Goal: Task Accomplishment & Management: Complete application form

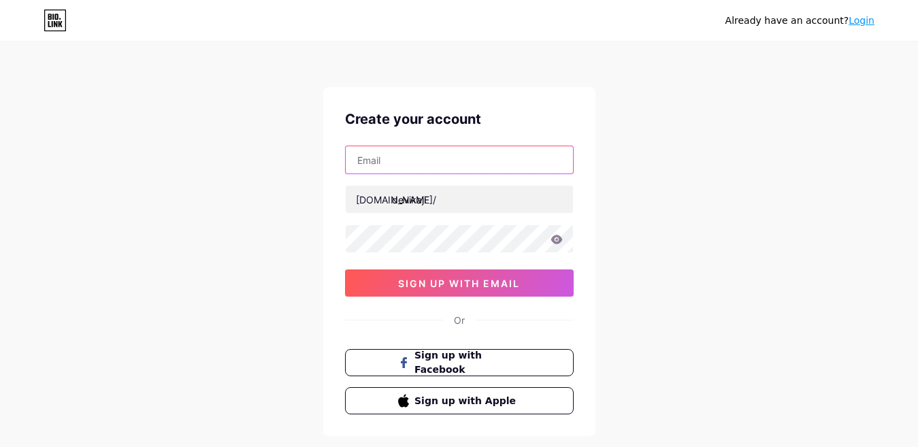
click at [409, 157] on input "text" at bounding box center [459, 159] width 227 height 27
type input "[EMAIL_ADDRESS][DOMAIN_NAME]"
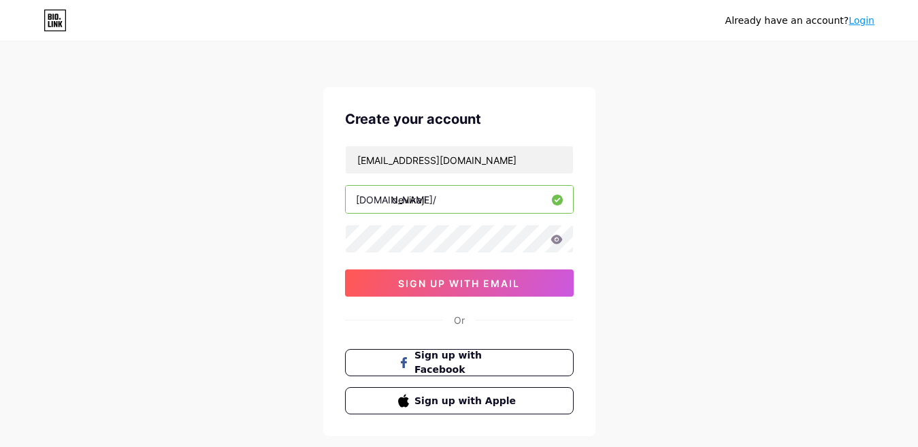
click at [431, 223] on div "[EMAIL_ADDRESS][DOMAIN_NAME] [DOMAIN_NAME]/ devikaji sign up with email" at bounding box center [459, 221] width 229 height 151
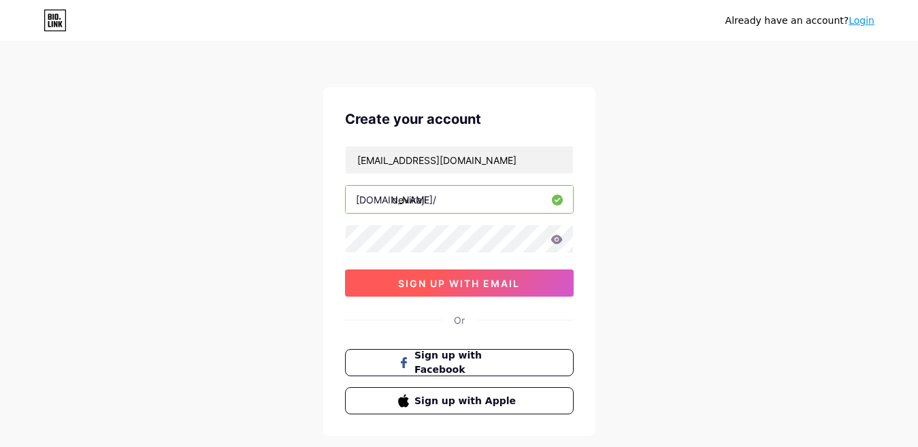
click at [390, 280] on button "sign up with email" at bounding box center [459, 282] width 229 height 27
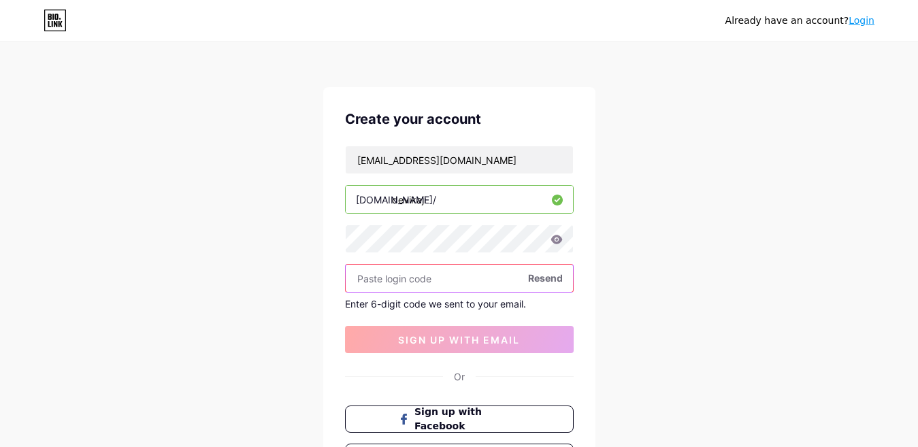
paste input "360267"
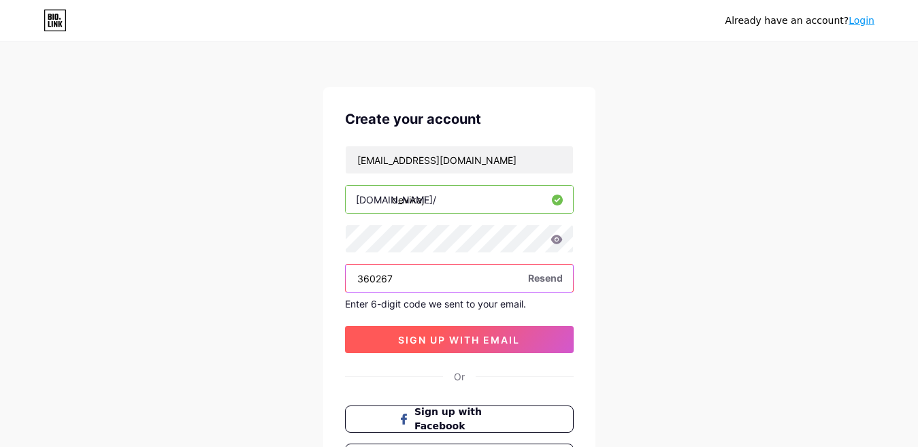
type input "360267"
click at [437, 338] on span "sign up with email" at bounding box center [459, 340] width 122 height 12
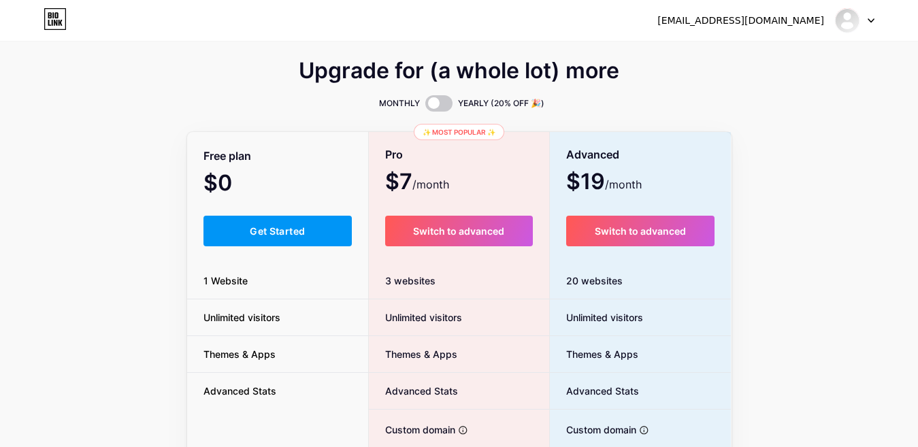
click at [298, 258] on div "Free plan $0 /month Get Started 1 Website Unlimited visitors Themes & Apps Adva…" at bounding box center [278, 373] width 182 height 480
click at [292, 248] on div "Free plan $0 /month Get Started 1 Website Unlimited visitors Themes & Apps Adva…" at bounding box center [278, 373] width 182 height 480
click at [292, 235] on span "Get Started" at bounding box center [277, 231] width 55 height 12
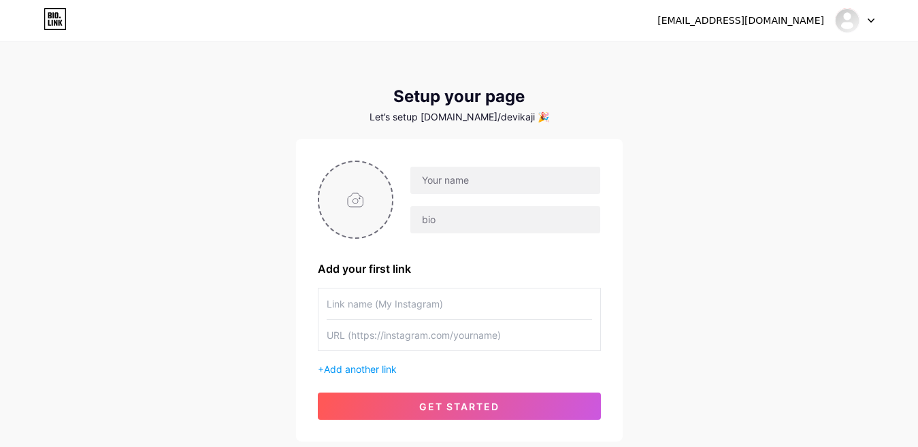
click at [351, 206] on input "file" at bounding box center [355, 199] width 73 height 75
type input "C:\fakepath\images (2).jpg"
click at [475, 213] on input "text" at bounding box center [504, 219] width 189 height 27
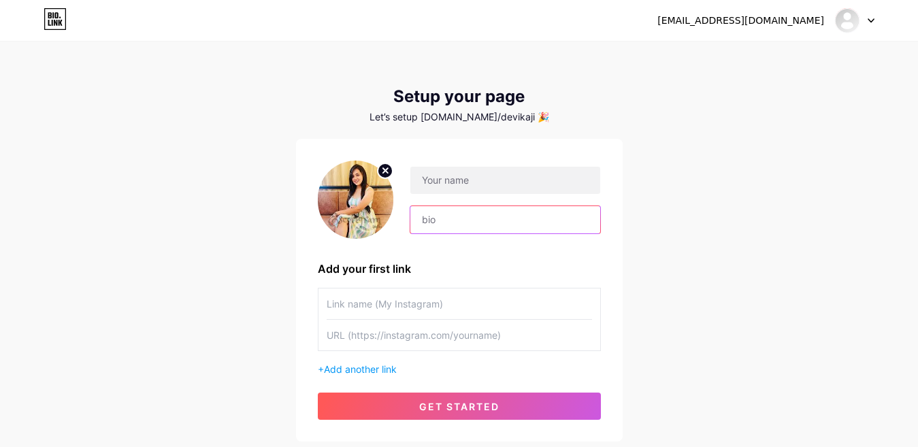
paste input "Lucknow call girls"
type input "Lucknow call girls"
click at [379, 297] on input "text" at bounding box center [458, 303] width 265 height 31
paste input "Lucknow call girls"
type input "Lucknow call girls"
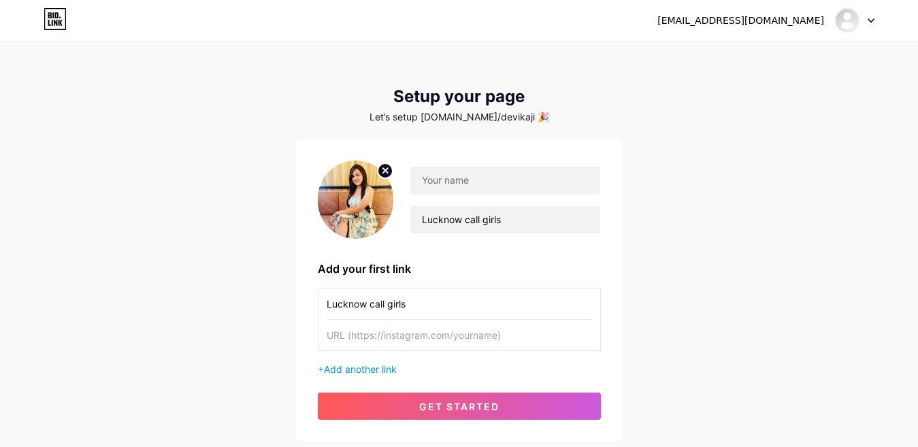
click at [381, 338] on input "text" at bounding box center [458, 335] width 265 height 31
paste input "[URL][DOMAIN_NAME]"
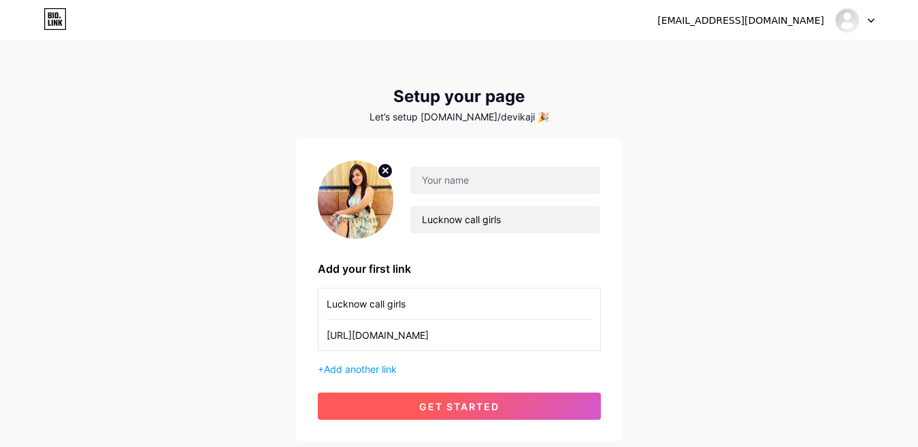
type input "[URL][DOMAIN_NAME]"
click at [425, 406] on span "get started" at bounding box center [459, 407] width 80 height 12
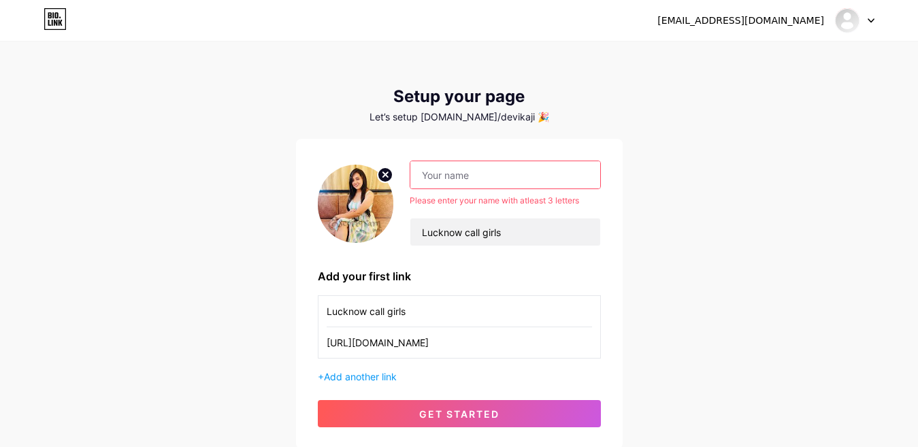
click at [473, 173] on input "text" at bounding box center [504, 174] width 189 height 27
paste input "devikaji"
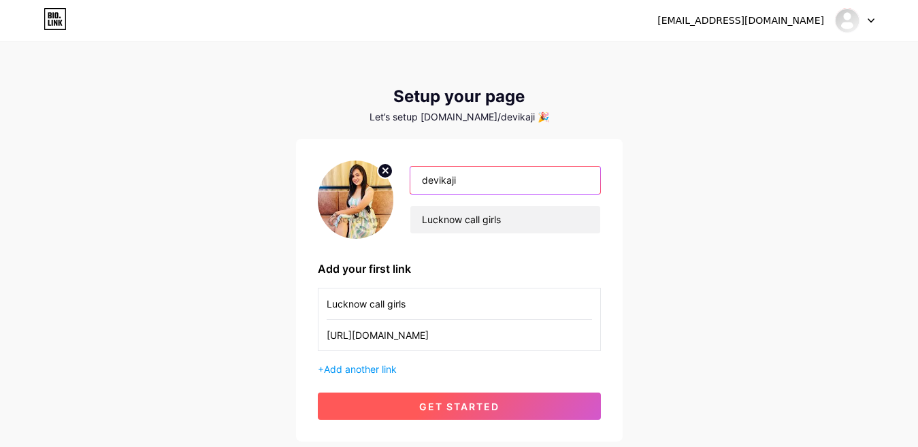
type input "devikaji"
click at [467, 394] on button "get started" at bounding box center [459, 405] width 283 height 27
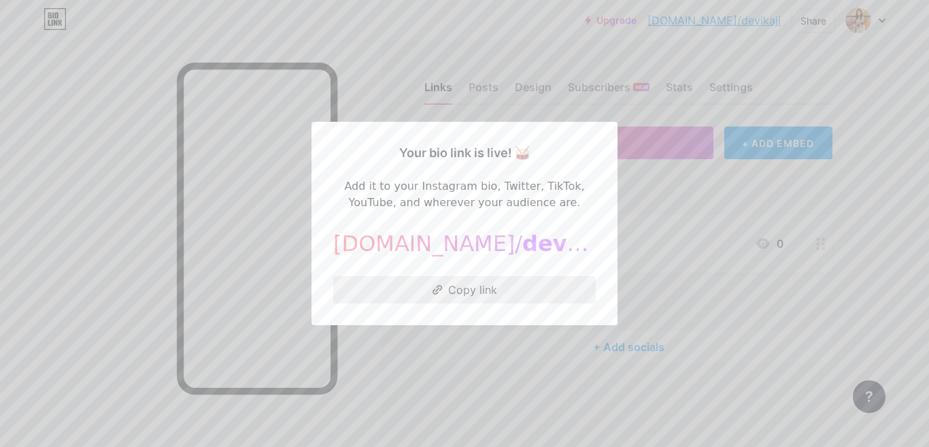
click at [462, 281] on button "Copy link" at bounding box center [464, 289] width 263 height 27
